Goal: Information Seeking & Learning: Learn about a topic

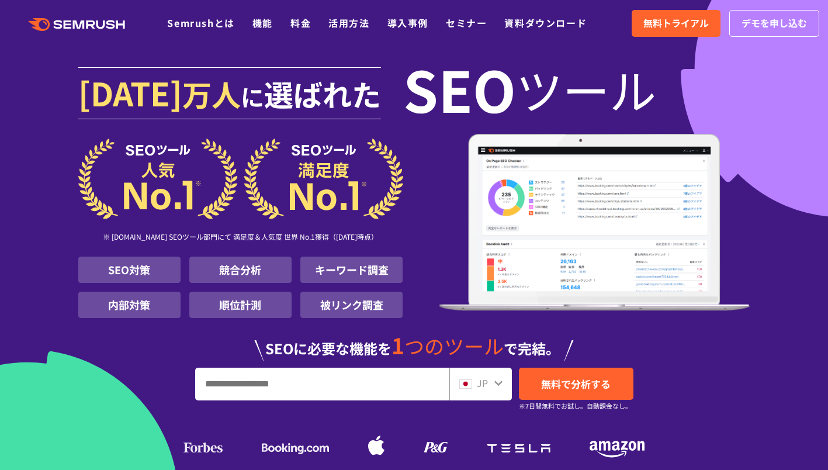
click at [298, 27] on div ".cls {fill: #FF642D;} .cls {fill: #FF642D;} Semrushとは 機能 料金 活用方法 導入事例 セミナー 資料ダウ…" at bounding box center [414, 23] width 828 height 35
click at [298, 27] on link "料金" at bounding box center [300, 23] width 20 height 14
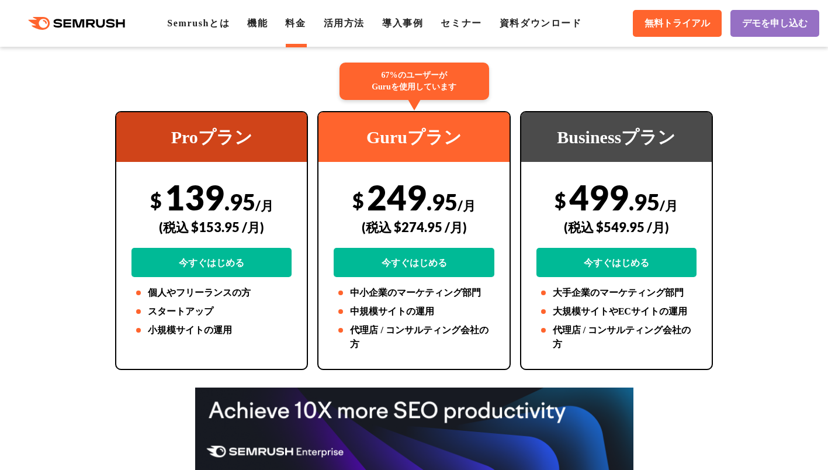
scroll to position [225, 0]
